Goal: Task Accomplishment & Management: Manage account settings

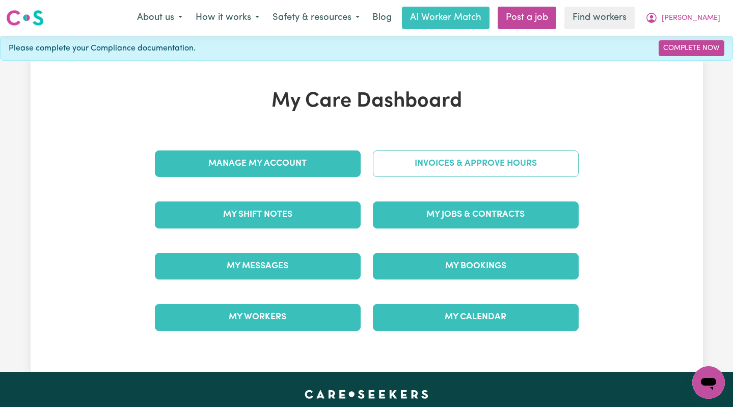
click at [389, 164] on link "Invoices & Approve Hours" at bounding box center [476, 163] width 206 height 26
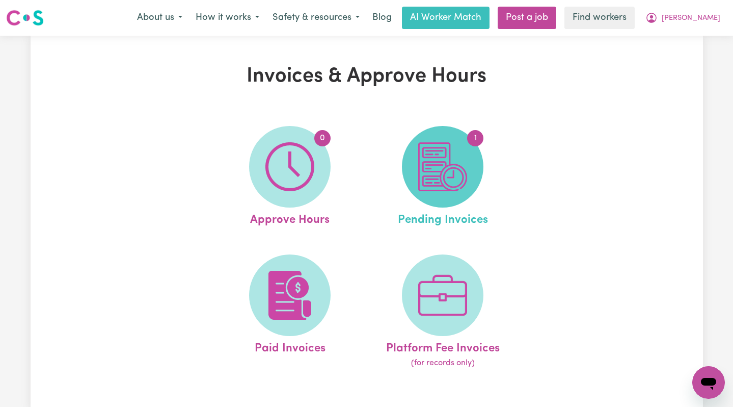
click at [441, 168] on img at bounding box center [442, 166] width 49 height 49
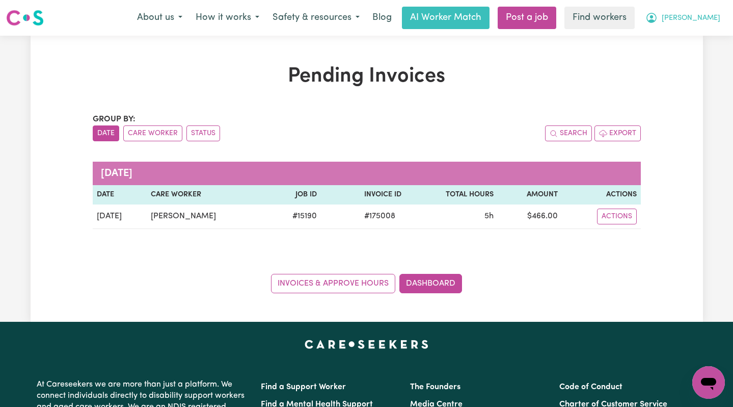
click at [704, 20] on span "[PERSON_NAME]" at bounding box center [691, 18] width 59 height 11
click at [705, 58] on link "Logout" at bounding box center [686, 58] width 81 height 19
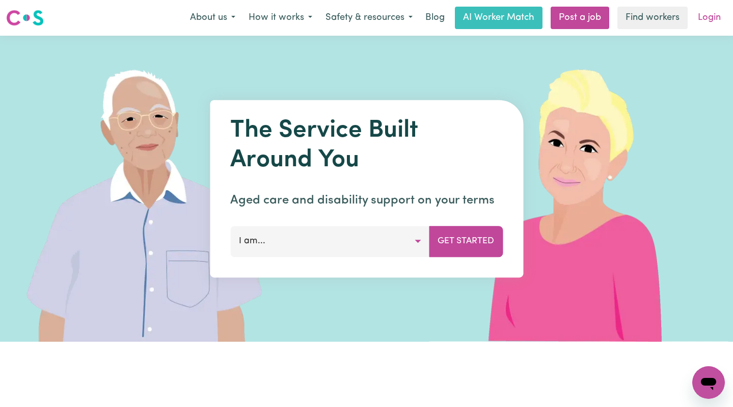
click at [713, 26] on link "Login" at bounding box center [709, 18] width 35 height 22
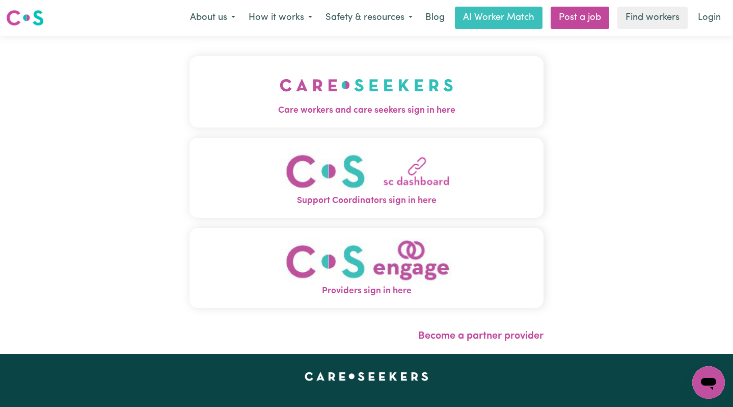
click at [410, 69] on button "Care workers and care seekers sign in here" at bounding box center [367, 91] width 355 height 71
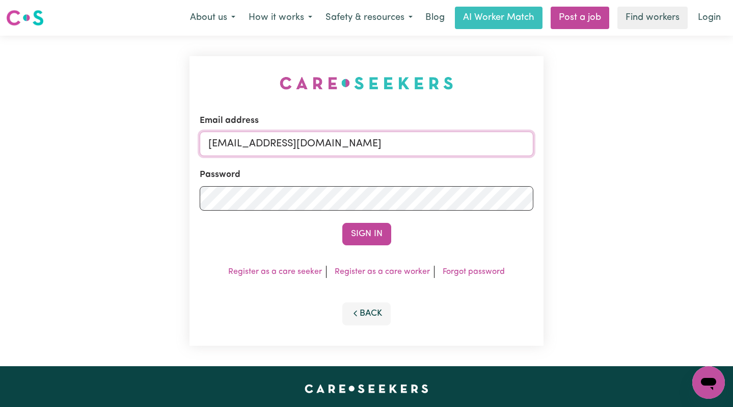
drag, startPoint x: 482, startPoint y: 144, endPoint x: 261, endPoint y: 141, distance: 220.7
click at [261, 141] on input "[EMAIL_ADDRESS][DOMAIN_NAME]" at bounding box center [367, 143] width 334 height 24
type input "[EMAIL_ADDRESS][DOMAIN_NAME]"
click at [342, 223] on button "Sign In" at bounding box center [366, 234] width 49 height 22
